Goal: Task Accomplishment & Management: Manage account settings

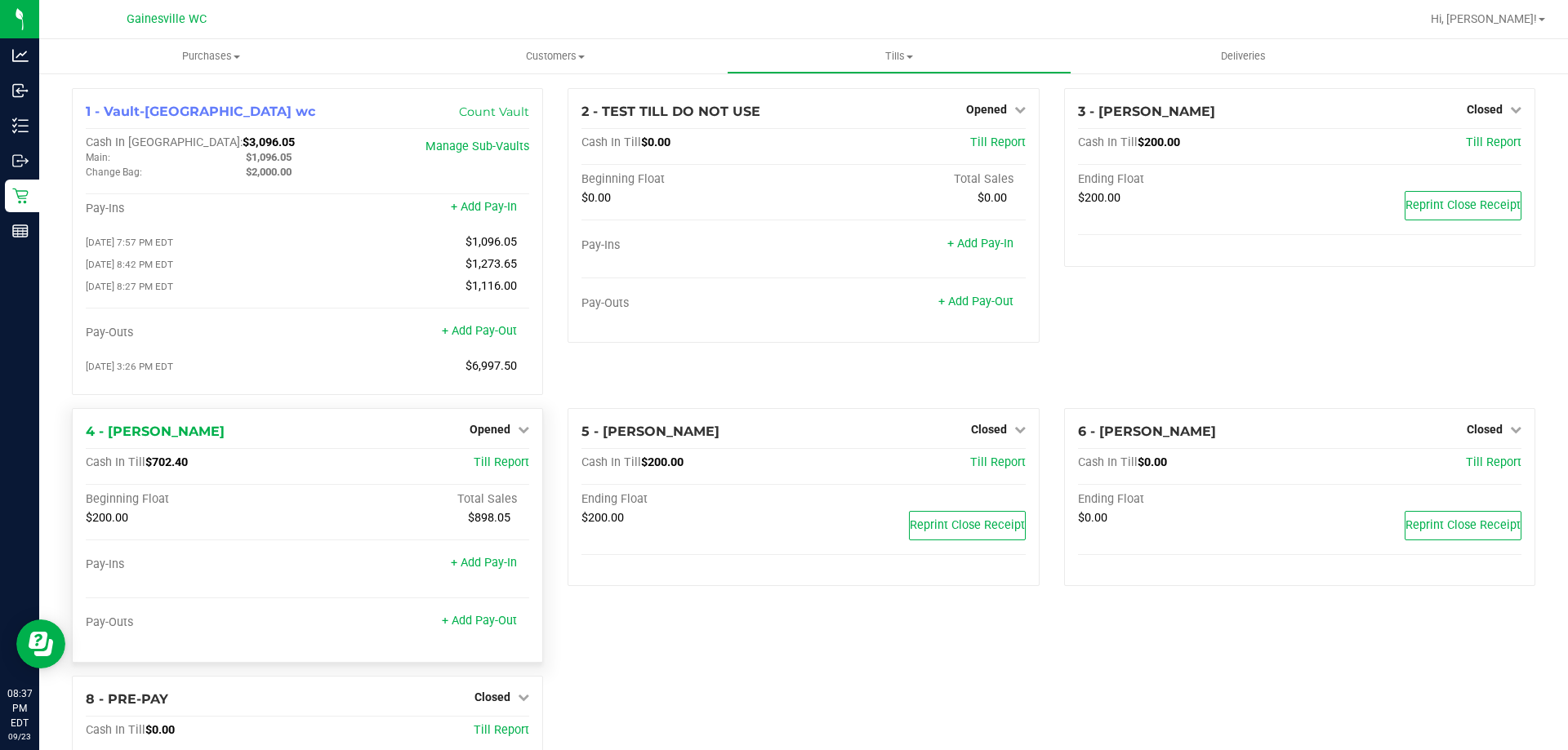
click at [494, 427] on div "Opened" at bounding box center [499, 430] width 60 height 20
click at [525, 435] on icon at bounding box center [524, 430] width 11 height 11
click at [502, 470] on link "Close Till" at bounding box center [493, 463] width 44 height 13
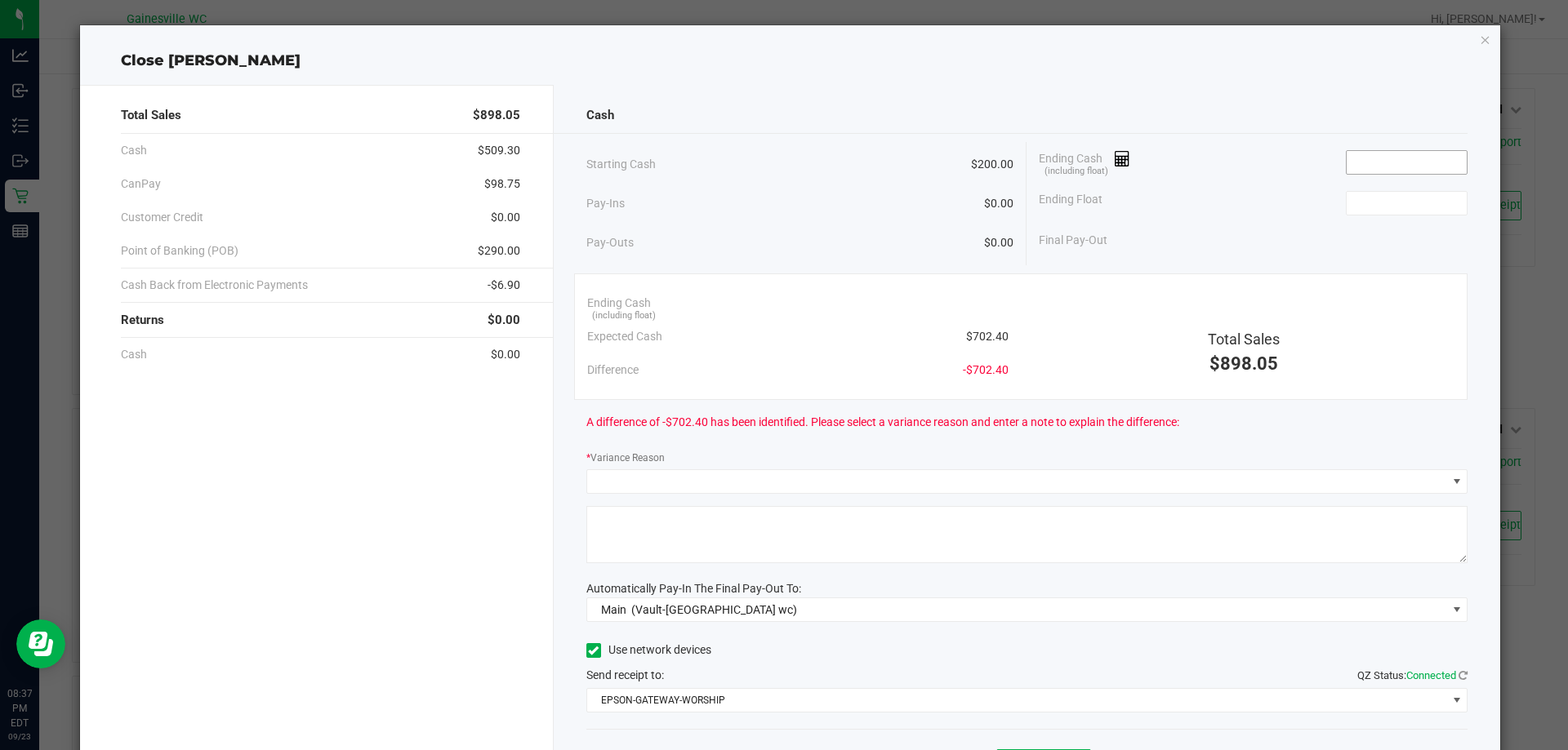
click at [1361, 157] on input at bounding box center [1406, 163] width 120 height 23
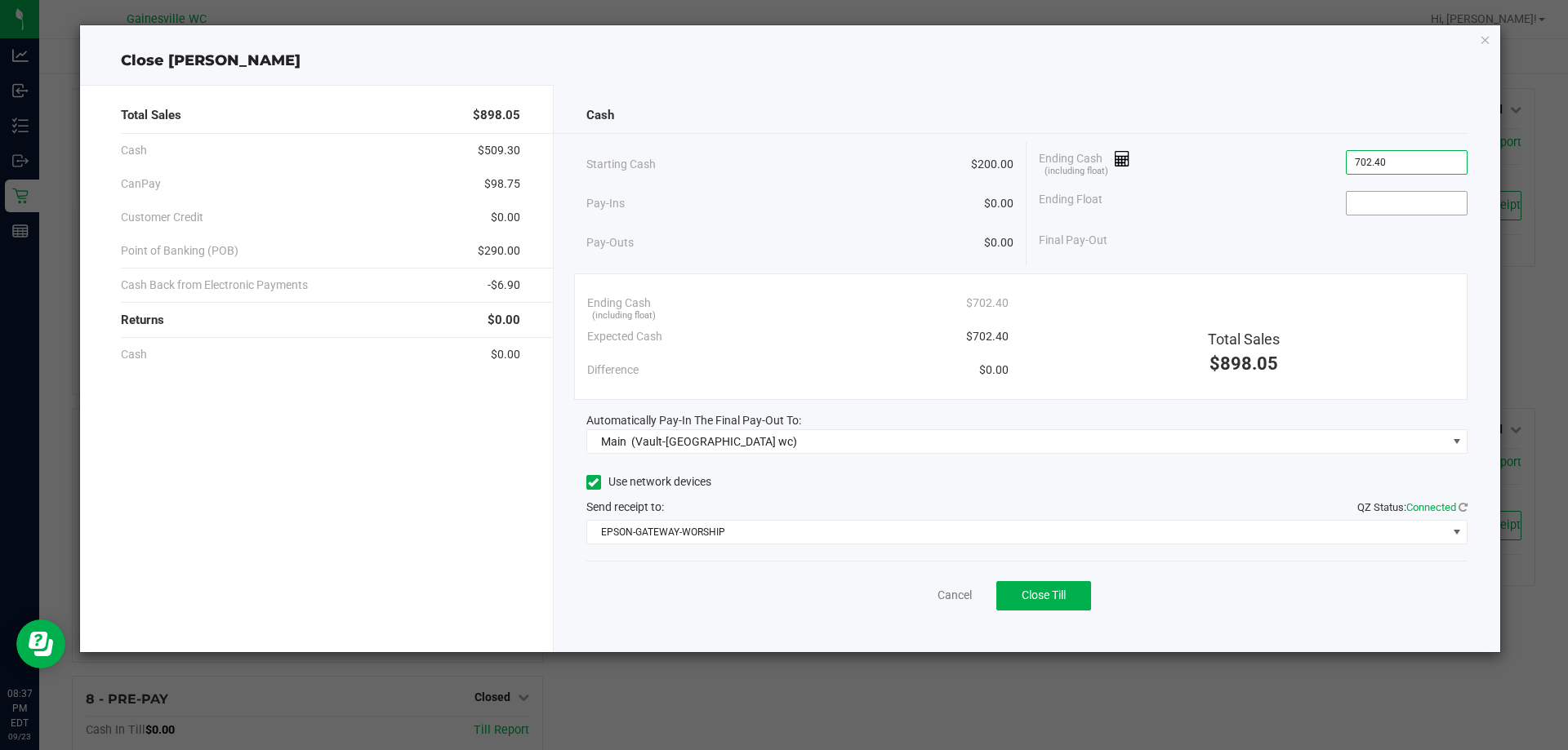
type input "$702.40"
click at [1407, 200] on input at bounding box center [1406, 203] width 120 height 23
type input "$200.00"
click at [1057, 594] on span "Close Till" at bounding box center [1043, 596] width 44 height 13
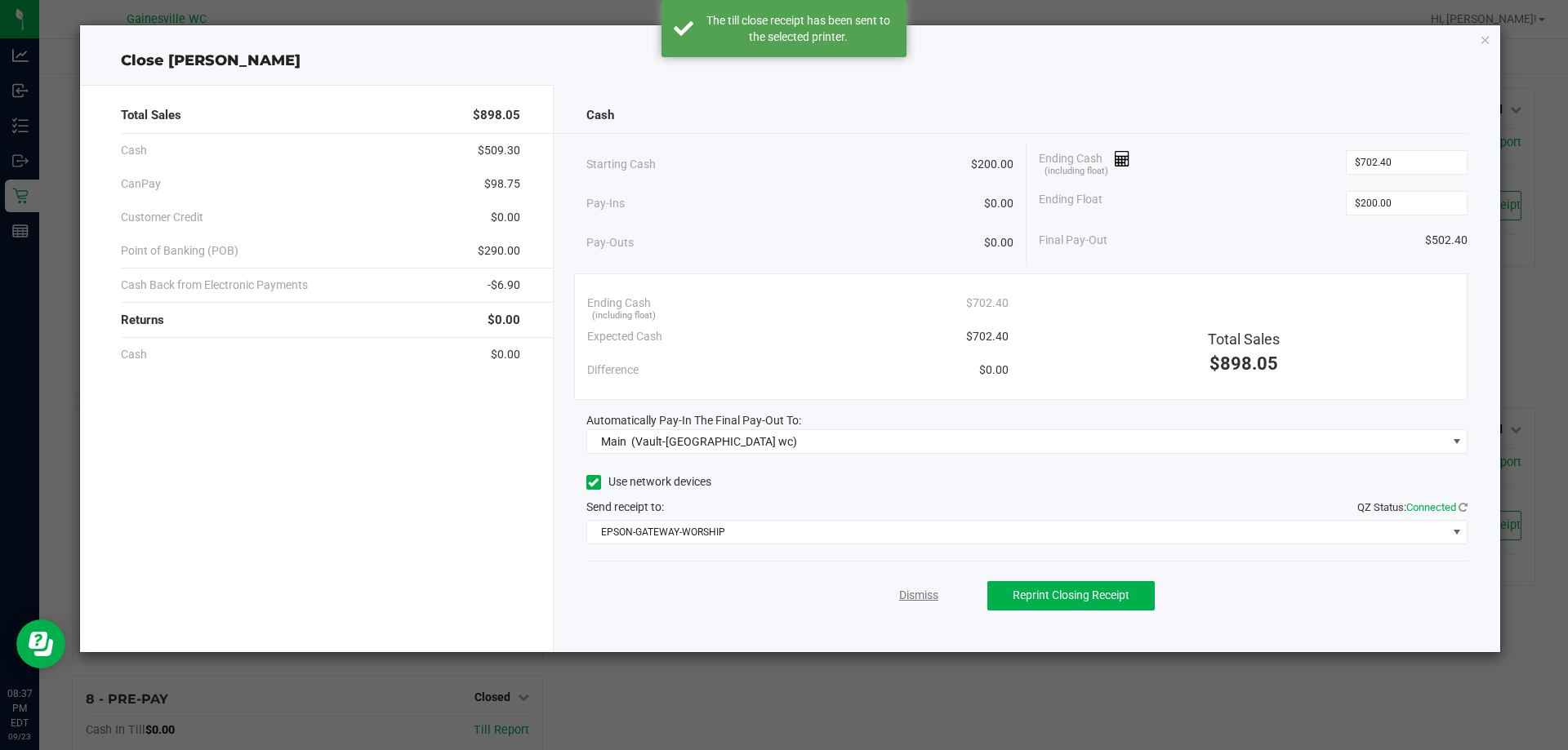
click at [910, 604] on link "Dismiss" at bounding box center [918, 596] width 39 height 17
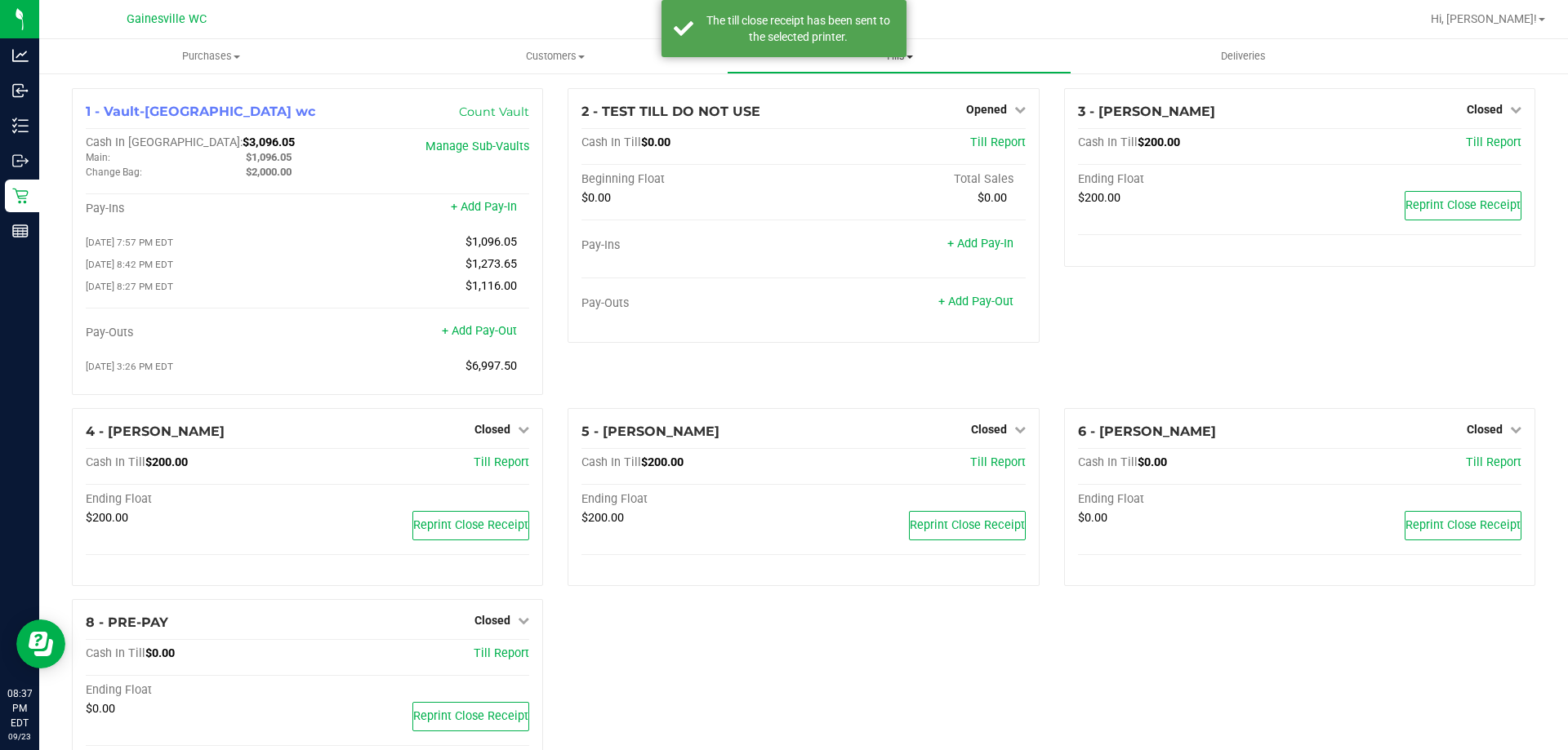
click at [944, 69] on uib-tab-heading "Tills Manage tills Reconcile e-payments" at bounding box center [898, 56] width 342 height 33
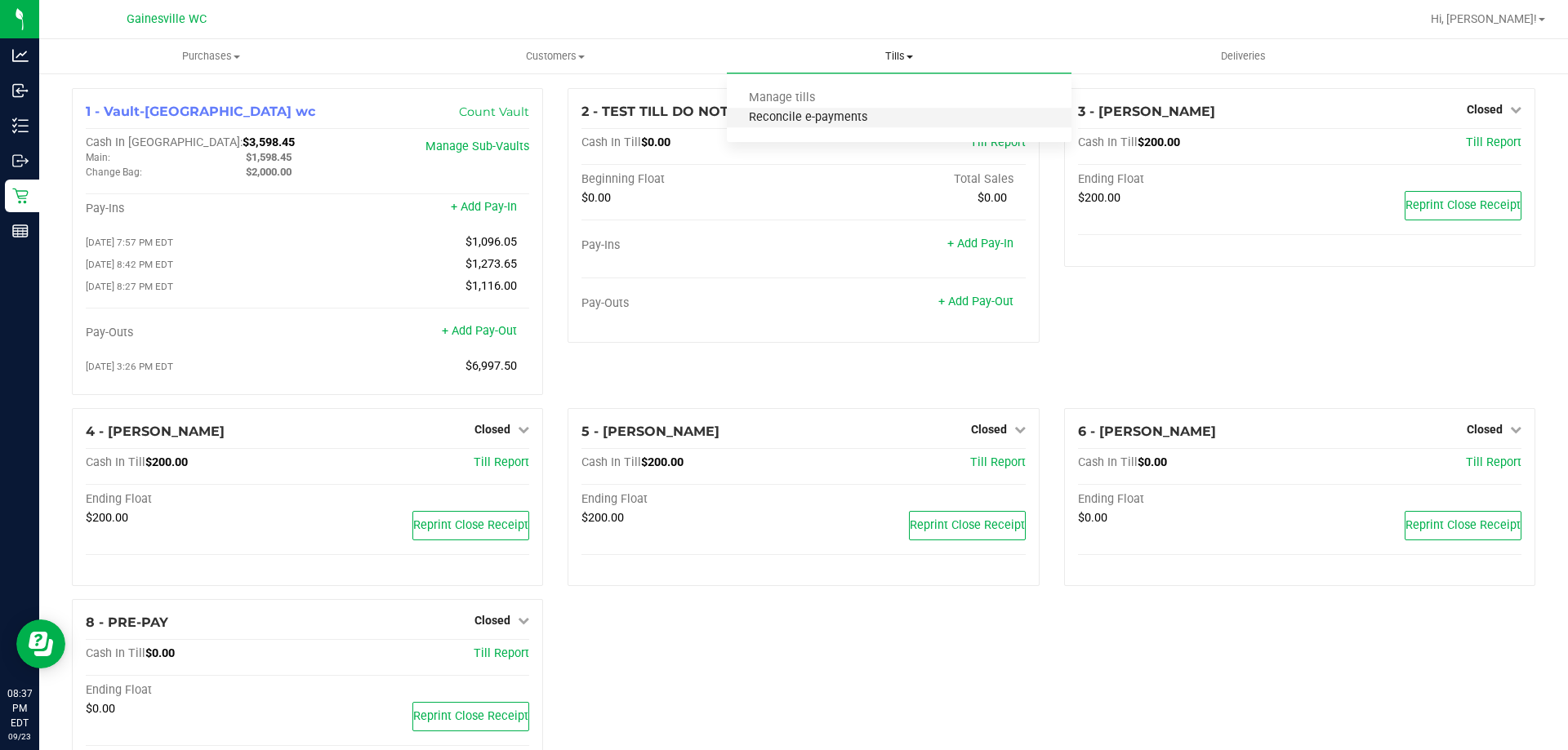
click at [812, 116] on span "Reconcile e-payments" at bounding box center [807, 118] width 163 height 14
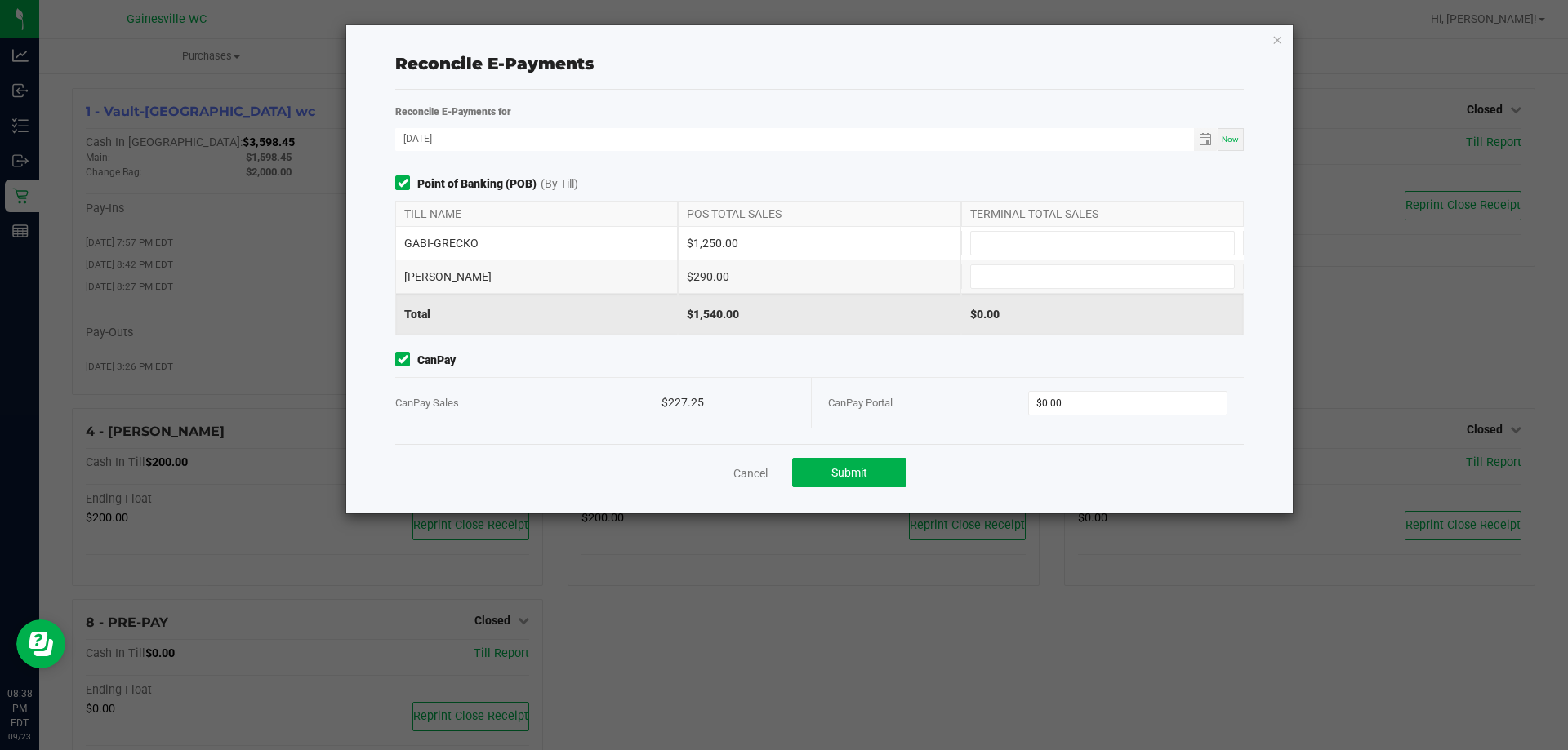
click at [1070, 263] on div "GARY-BARLOW $290.00" at bounding box center [820, 277] width 848 height 33
click at [1071, 251] on input at bounding box center [1102, 243] width 263 height 23
type input "$1,250.00"
click at [1081, 276] on input at bounding box center [1102, 277] width 263 height 23
type input "$290.00"
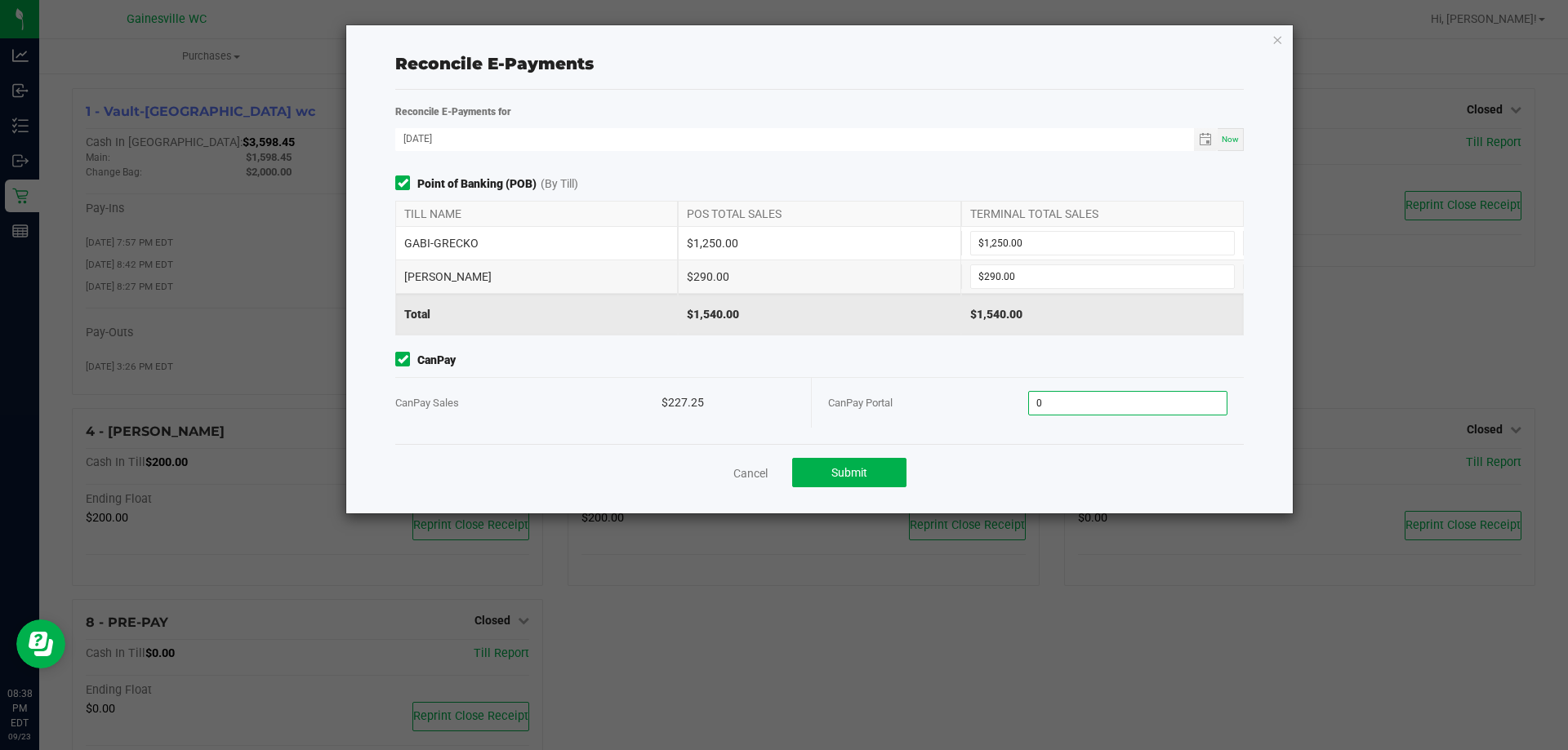
click at [1074, 401] on input "0" at bounding box center [1128, 404] width 199 height 23
type input "$227.25"
click at [893, 470] on button "Submit" at bounding box center [849, 473] width 114 height 29
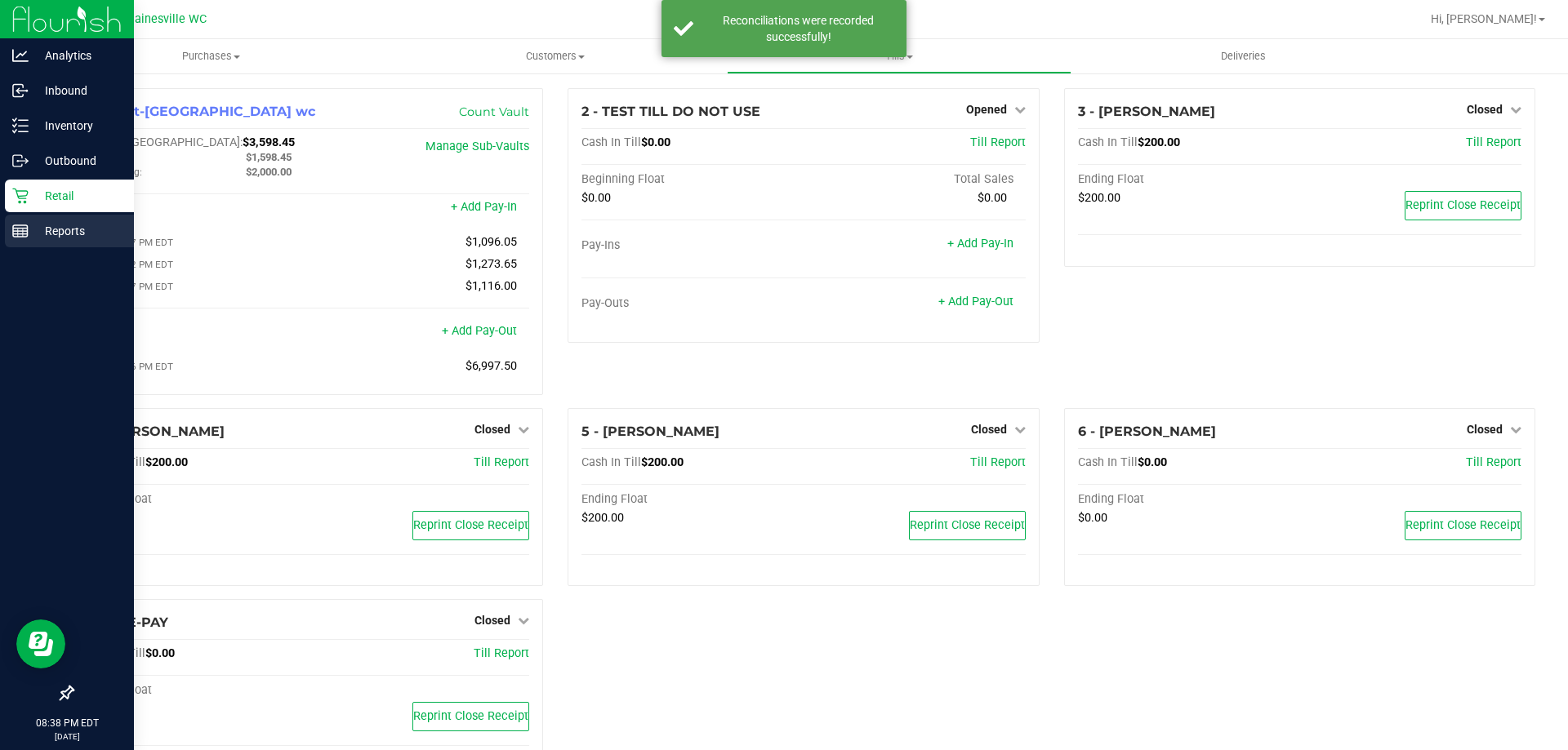
click at [59, 241] on div "Reports" at bounding box center [69, 231] width 129 height 33
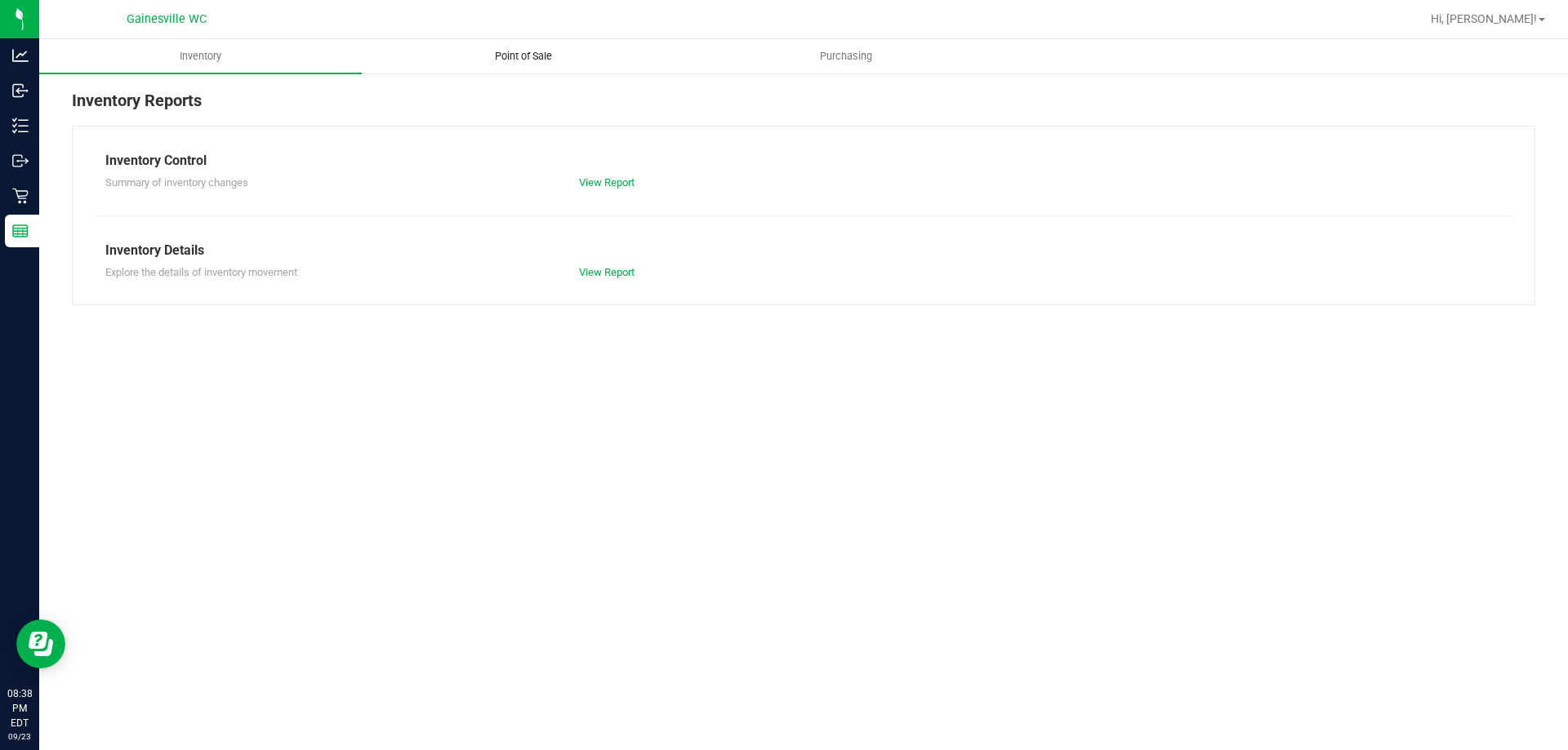
click at [514, 59] on span "Point of Sale" at bounding box center [524, 56] width 101 height 15
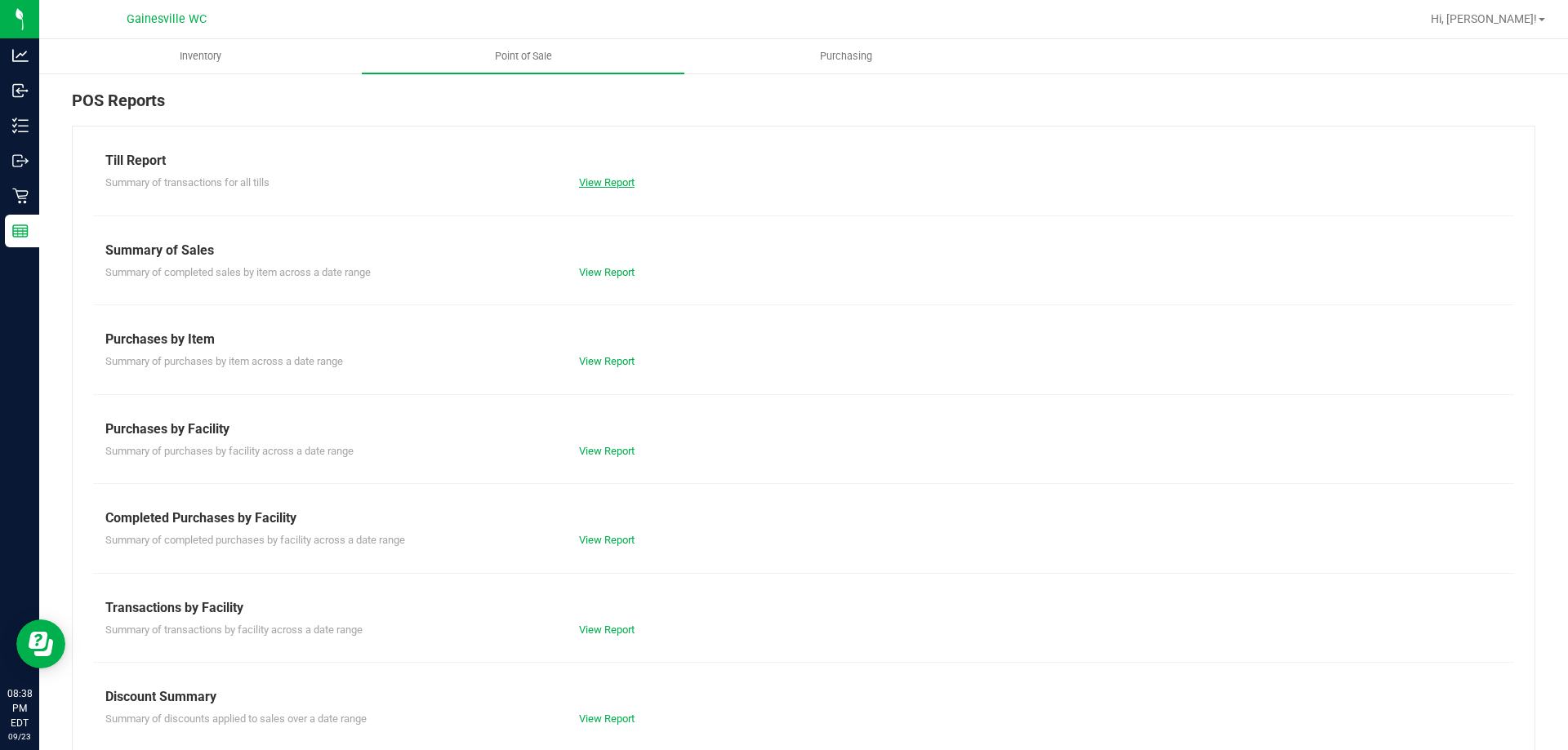
click at [587, 182] on link "View Report" at bounding box center [607, 182] width 56 height 12
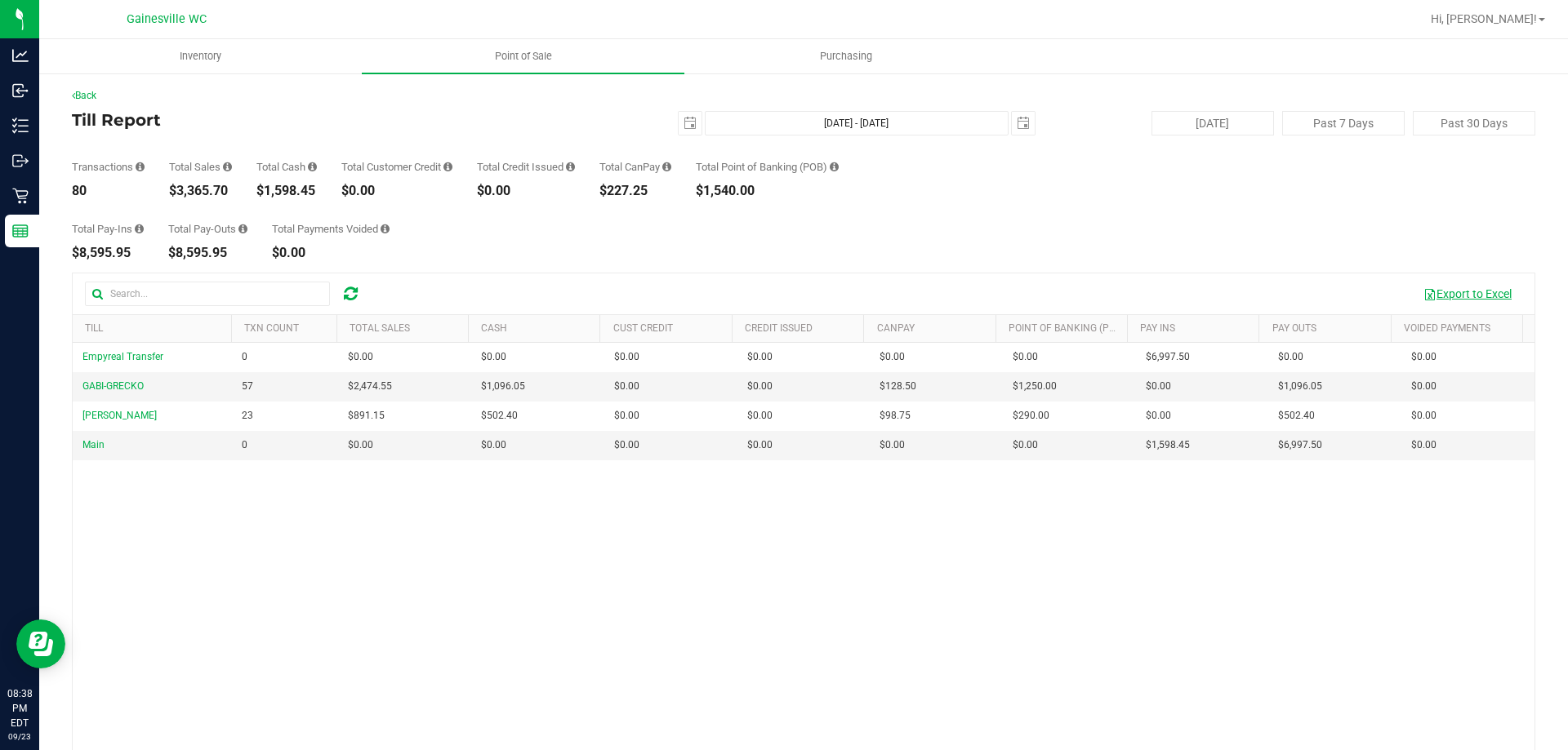
click at [1463, 298] on button "Export to Excel" at bounding box center [1467, 294] width 109 height 28
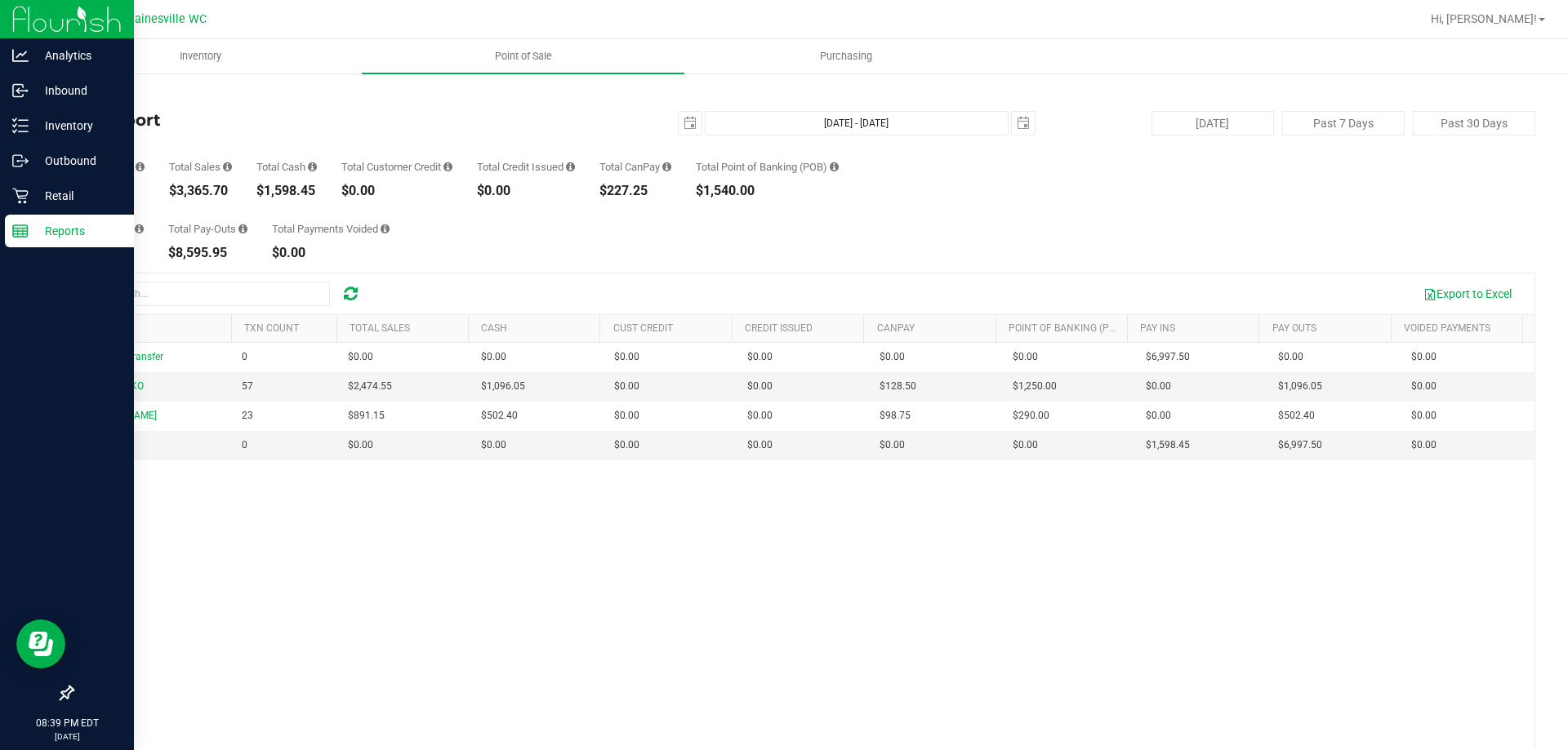
click at [26, 239] on icon at bounding box center [20, 231] width 16 height 16
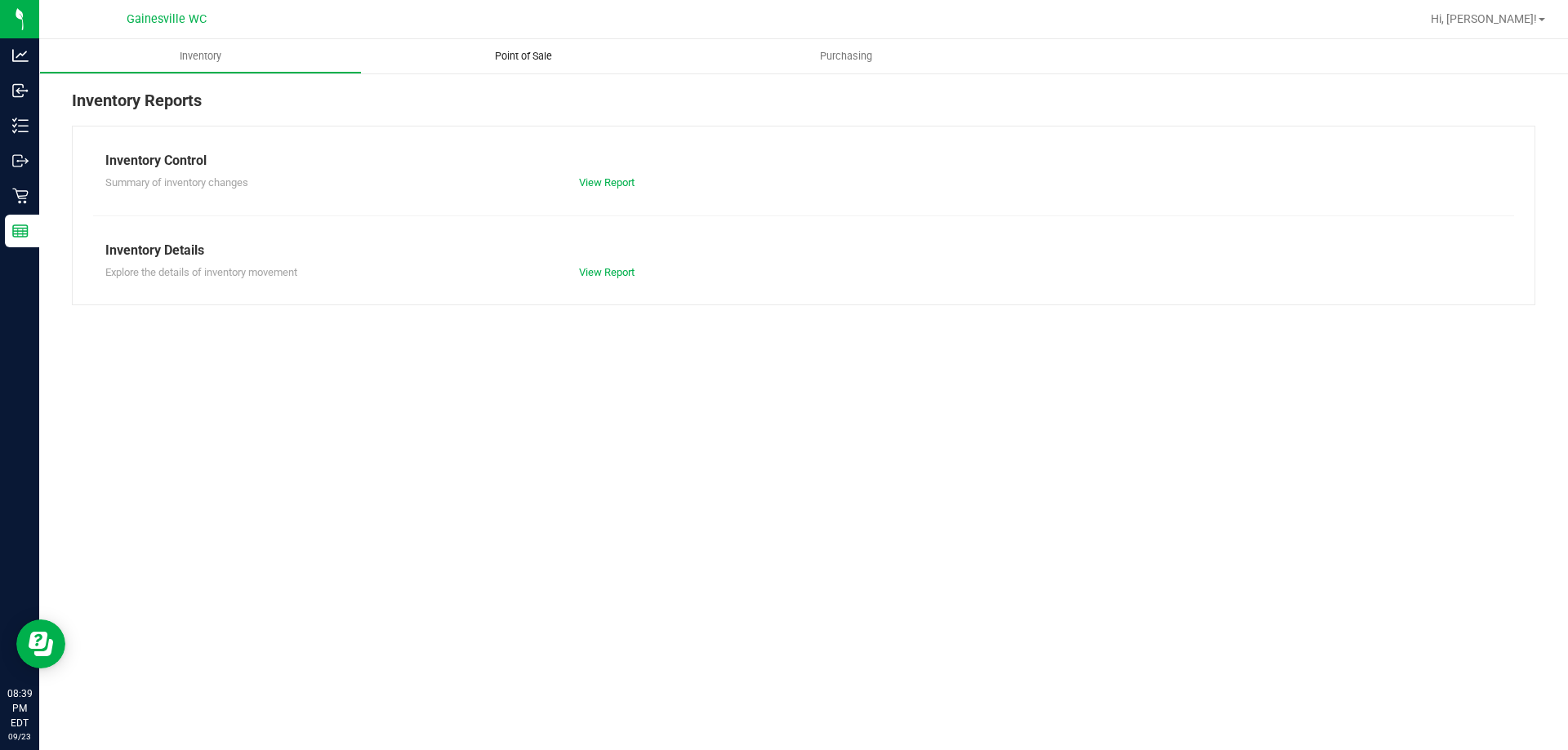
click at [518, 52] on span "Point of Sale" at bounding box center [524, 56] width 101 height 15
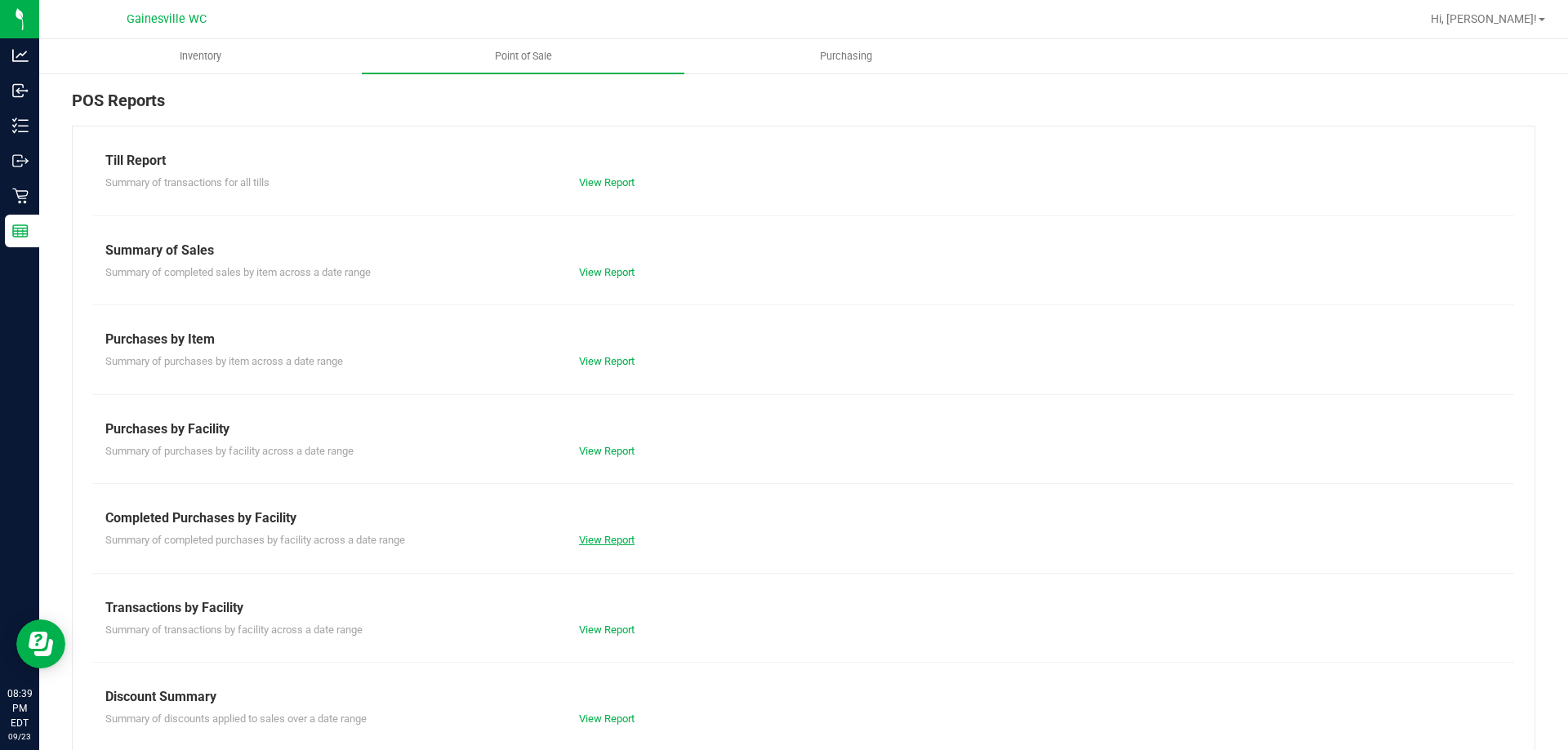
click at [588, 541] on link "View Report" at bounding box center [607, 540] width 56 height 12
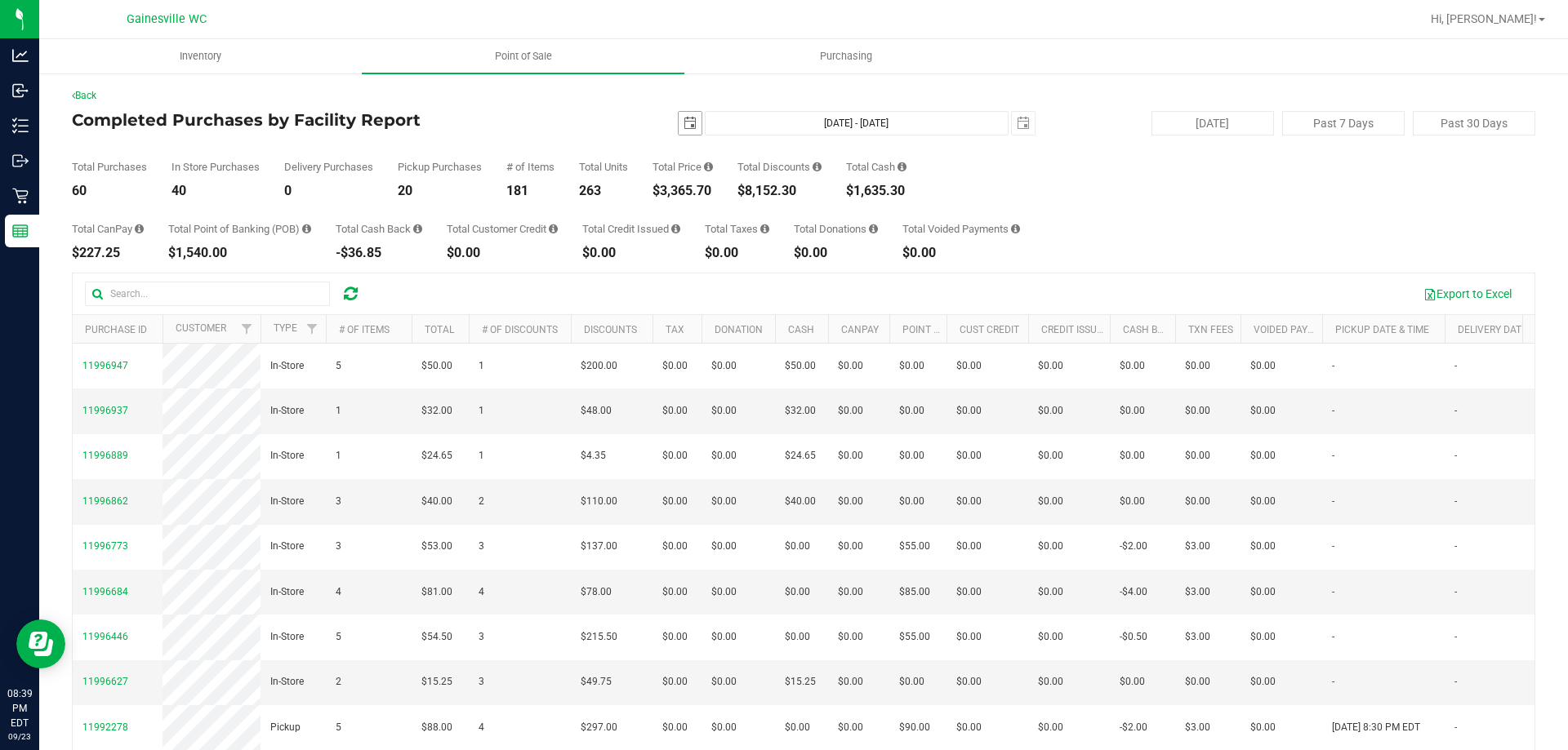
click at [686, 135] on span "2025-09-23" at bounding box center [690, 123] width 25 height 25
click at [685, 132] on span "select" at bounding box center [690, 123] width 23 height 23
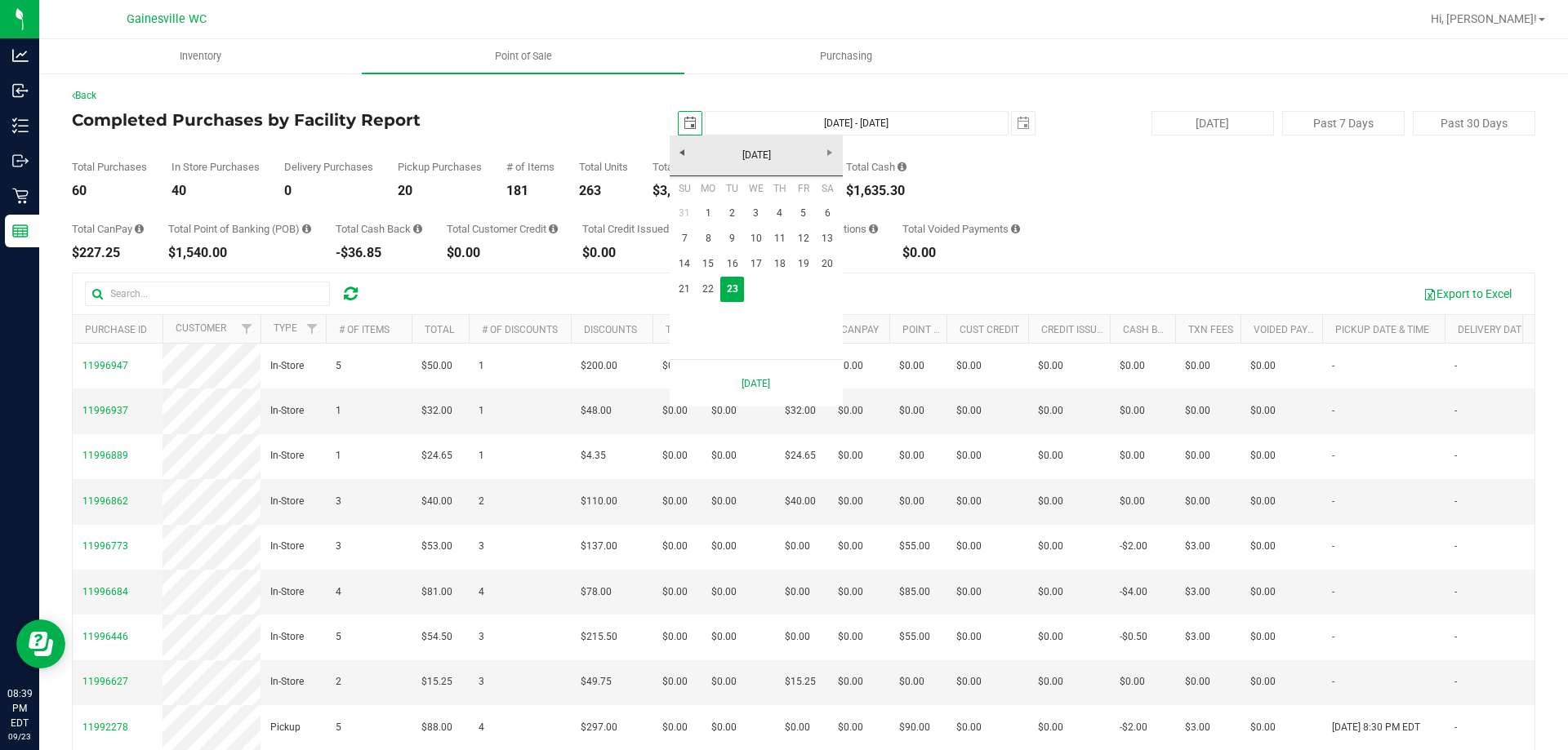
scroll to position [0, 41]
click at [689, 287] on link "21" at bounding box center [685, 289] width 24 height 25
type input "2025-09-21"
type input "Sep 21, 2025 - Sep 23, 2025"
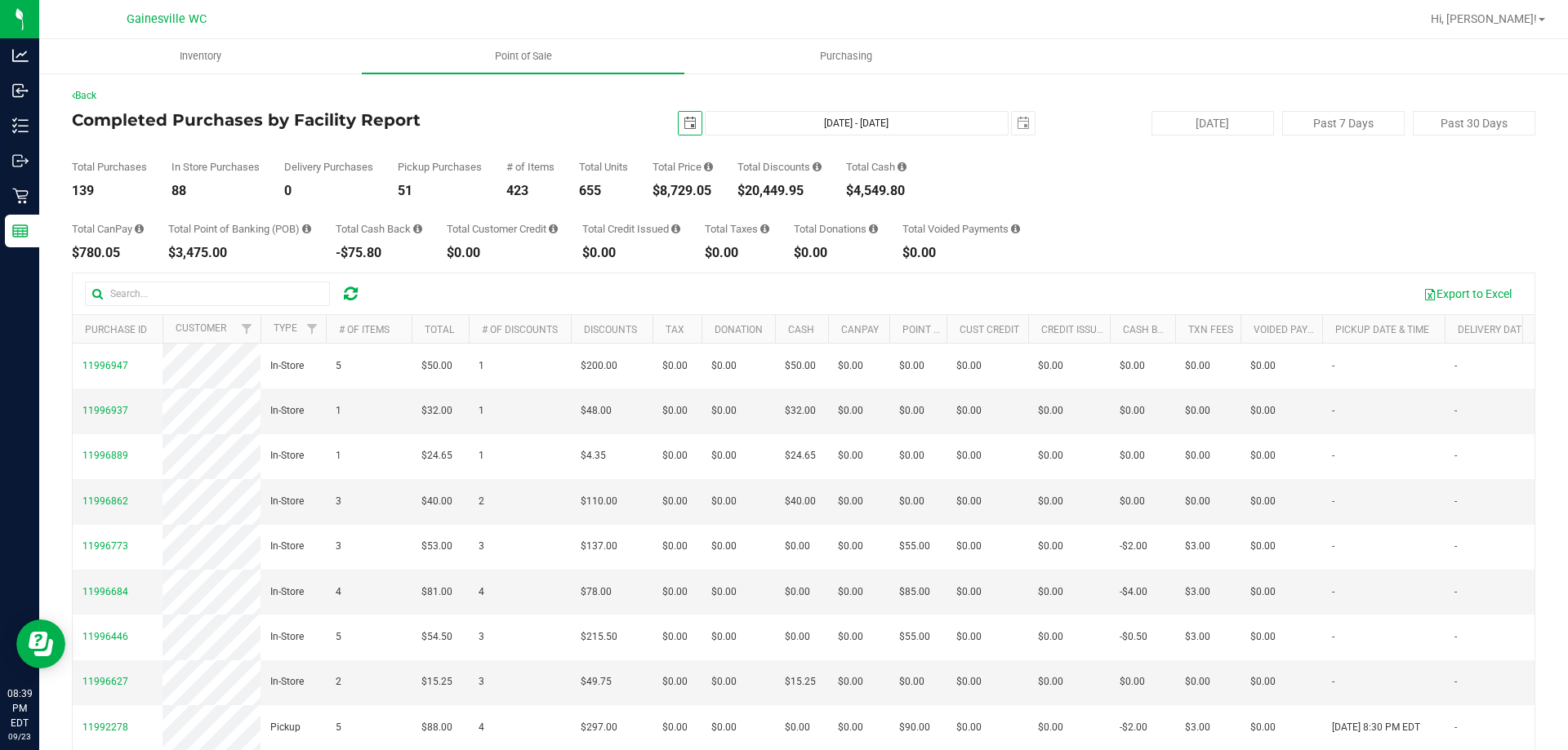
click at [684, 117] on span "select" at bounding box center [690, 123] width 13 height 13
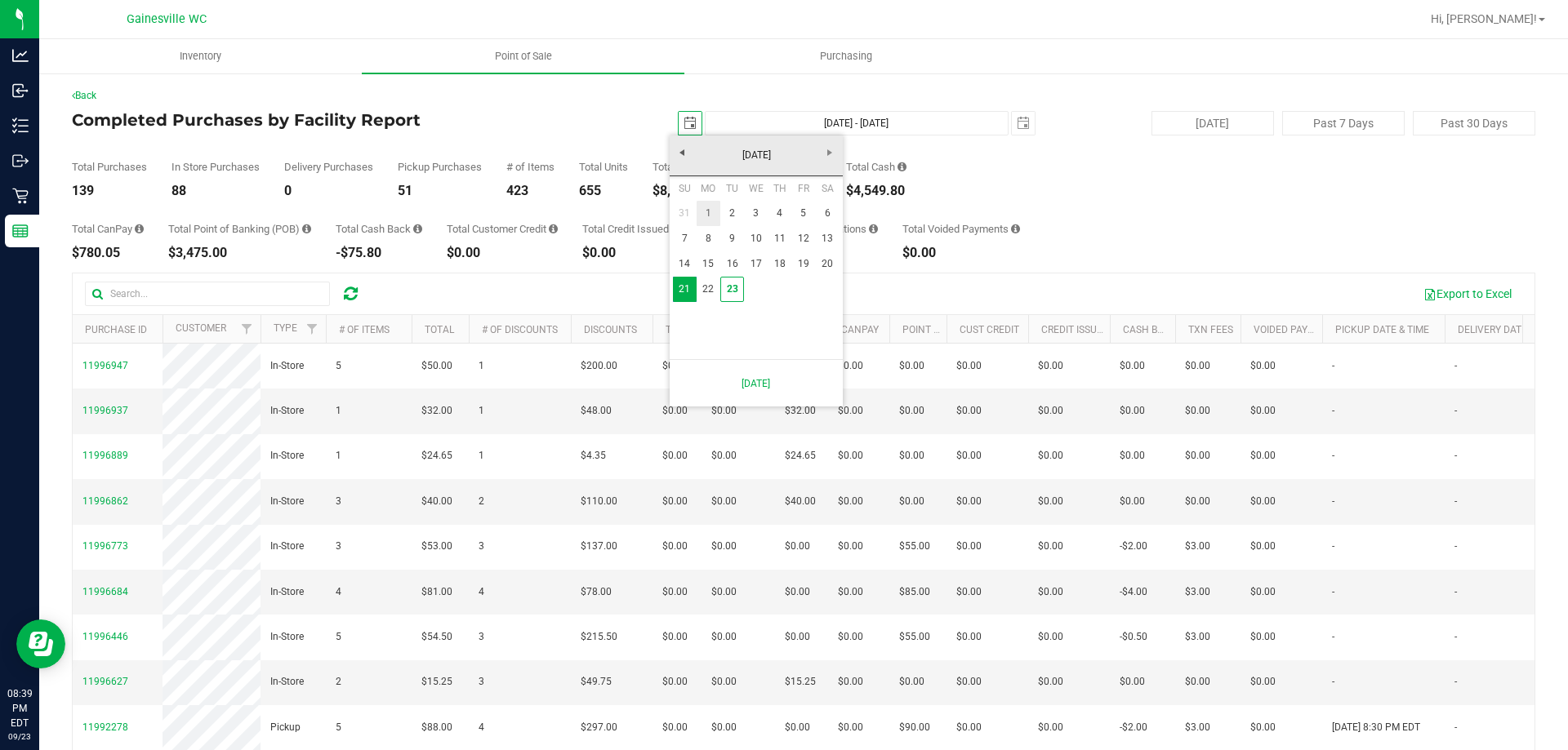
click at [712, 207] on link "1" at bounding box center [708, 213] width 24 height 25
type input "2025-09-01"
type input "Sep 1, 2025 - Sep 23, 2025"
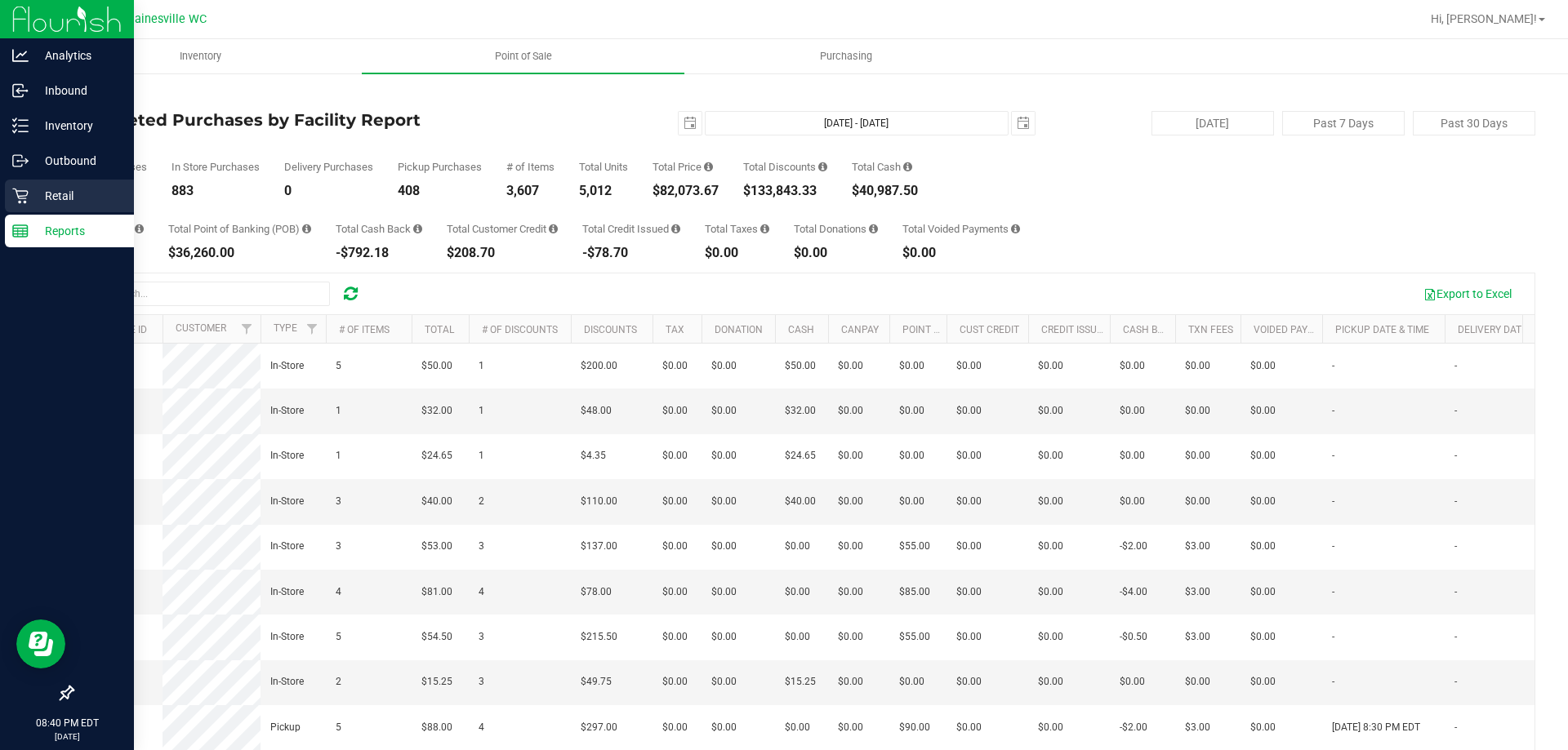
click at [77, 209] on div "Retail" at bounding box center [69, 196] width 129 height 33
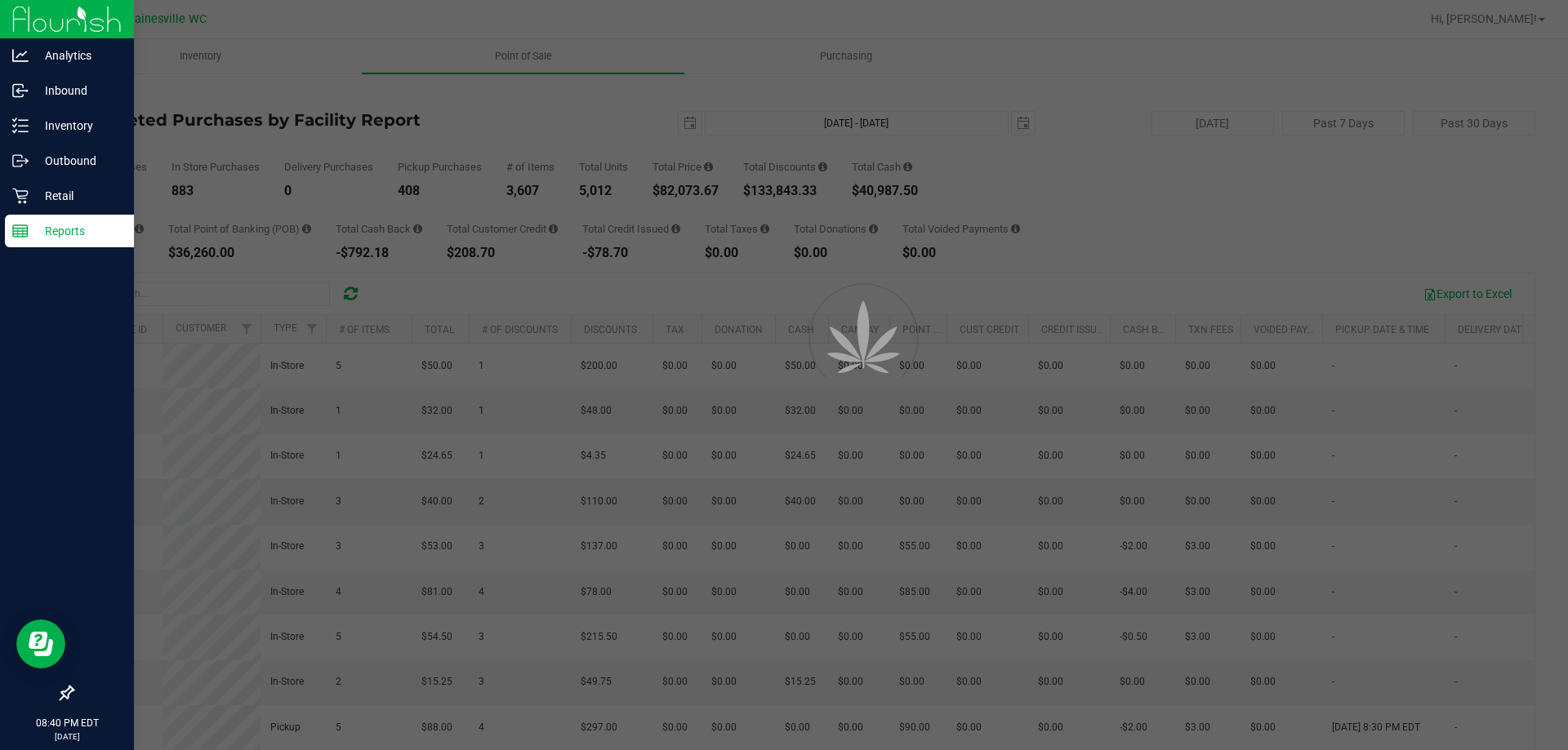
click at [74, 234] on p "Reports" at bounding box center [78, 231] width 98 height 20
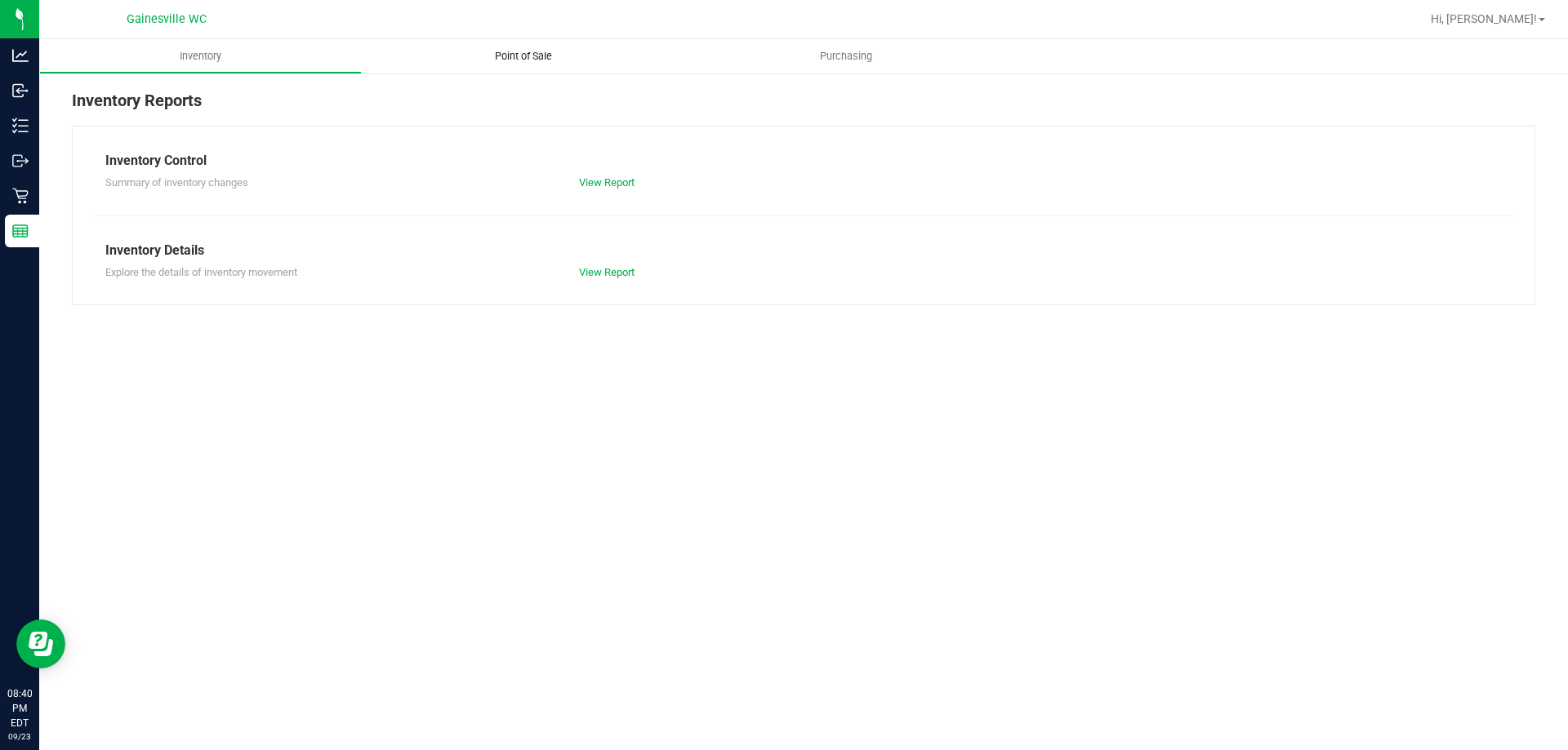
click at [536, 42] on uib-tab-heading "Point of Sale" at bounding box center [523, 56] width 323 height 34
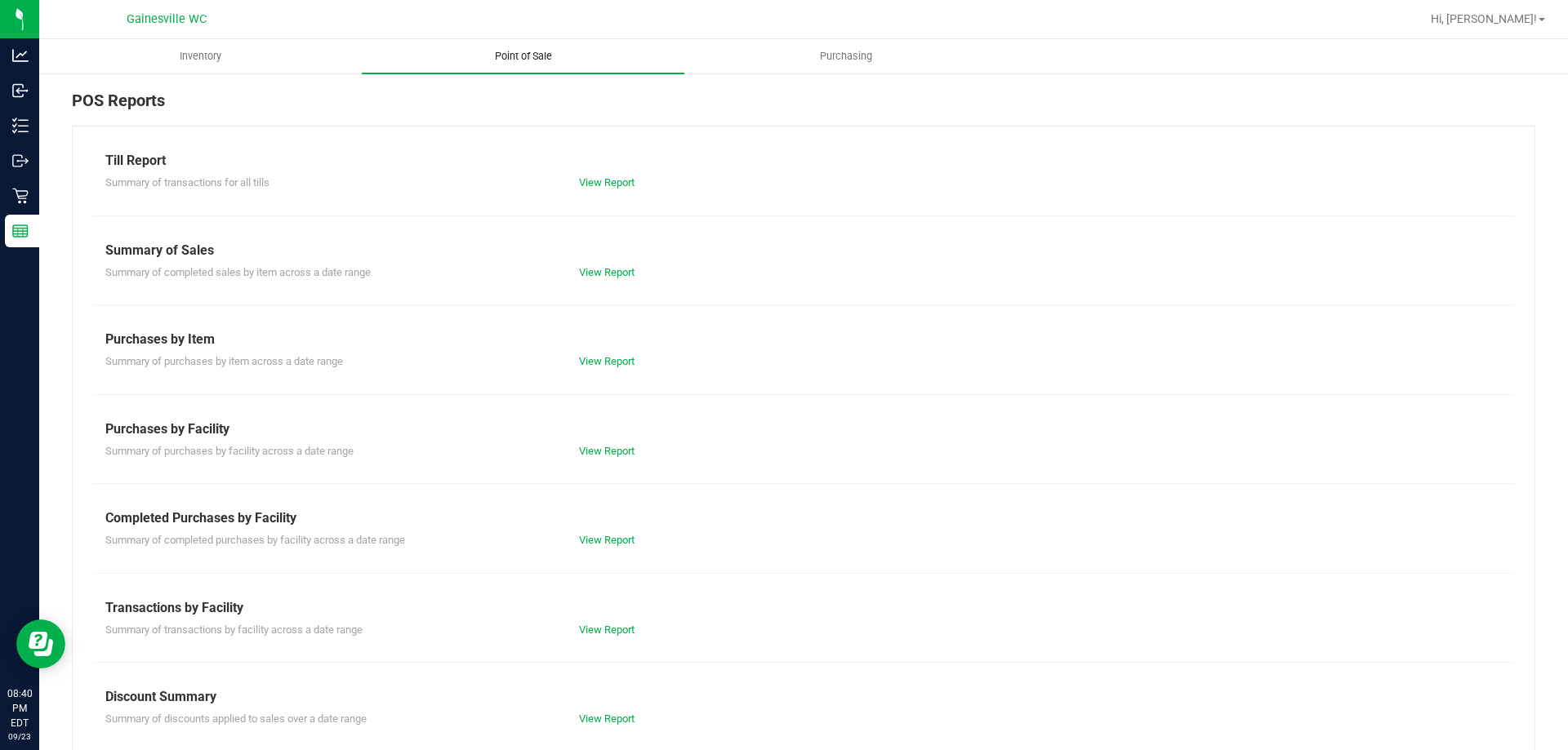
click at [531, 51] on span "Point of Sale" at bounding box center [524, 56] width 101 height 15
click at [592, 185] on link "View Report" at bounding box center [607, 182] width 56 height 12
